Goal: Book appointment/travel/reservation

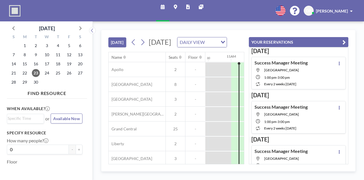
scroll to position [0, 478]
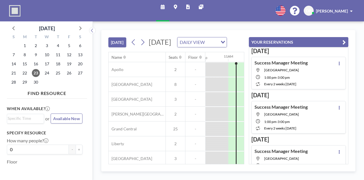
click at [346, 42] on icon "button" at bounding box center [344, 42] width 3 height 7
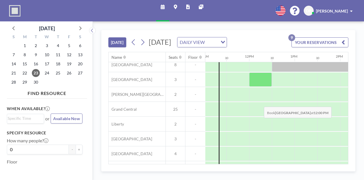
scroll to position [42, 503]
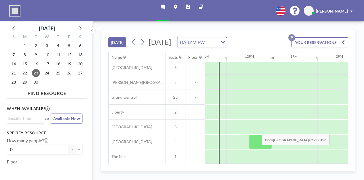
click at [258, 137] on div at bounding box center [260, 141] width 23 height 14
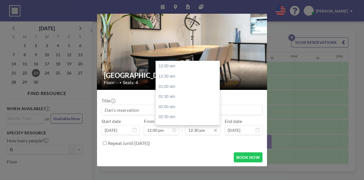
scroll to position [253, 0]
click at [204, 129] on input "12:30 pm" at bounding box center [202, 130] width 35 height 10
drag, startPoint x: 197, startPoint y: 129, endPoint x: 193, endPoint y: 128, distance: 3.2
click at [194, 128] on input "12:30 pm" at bounding box center [202, 130] width 35 height 10
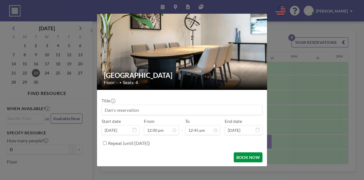
type input "12:45 pm"
click at [254, 159] on button "BOOK NOW" at bounding box center [248, 157] width 29 height 10
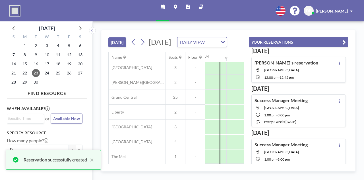
click at [343, 42] on icon "button" at bounding box center [344, 42] width 3 height 7
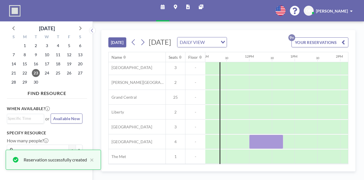
scroll to position [42, 503]
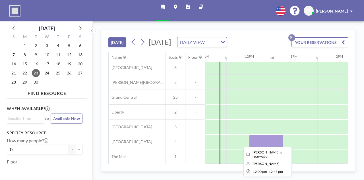
click at [270, 143] on div at bounding box center [266, 141] width 34 height 14
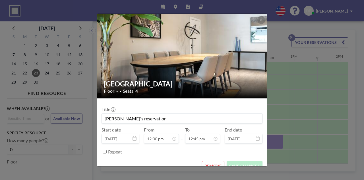
click at [215, 164] on button "REMOVE" at bounding box center [213, 165] width 22 height 10
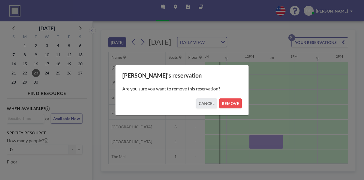
click at [231, 109] on div "[PERSON_NAME]'s reservation Are you sure you want to remove this reservation? C…" at bounding box center [182, 90] width 134 height 51
click at [230, 103] on button "REMOVE" at bounding box center [230, 103] width 22 height 10
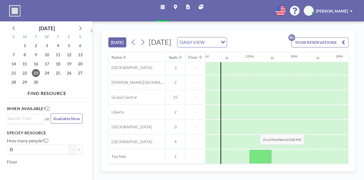
click at [256, 156] on div at bounding box center [260, 156] width 23 height 14
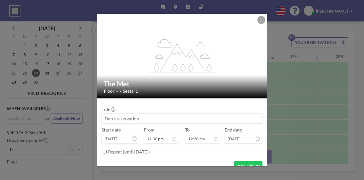
click at [143, 119] on input at bounding box center [182, 118] width 160 height 10
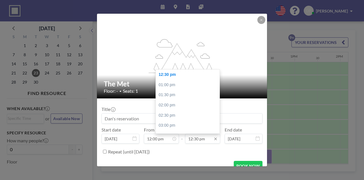
drag, startPoint x: 193, startPoint y: 137, endPoint x: 196, endPoint y: 139, distance: 3.1
click at [196, 139] on input "12:30 pm" at bounding box center [202, 138] width 35 height 10
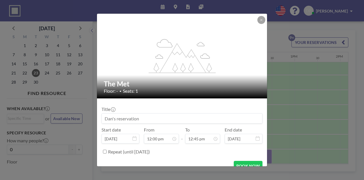
type input "12:45 pm"
click at [241, 159] on form "Title Start date [DATE] From 12:00 pm - To 12:45 pm End date [DATE] Repeat (unt…" at bounding box center [182, 136] width 170 height 77
click at [243, 162] on button "BOOK NOW" at bounding box center [248, 165] width 29 height 10
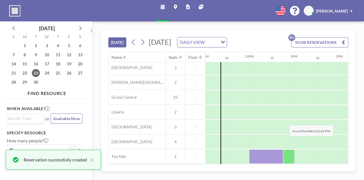
scroll to position [42, 503]
